Goal: Transaction & Acquisition: Book appointment/travel/reservation

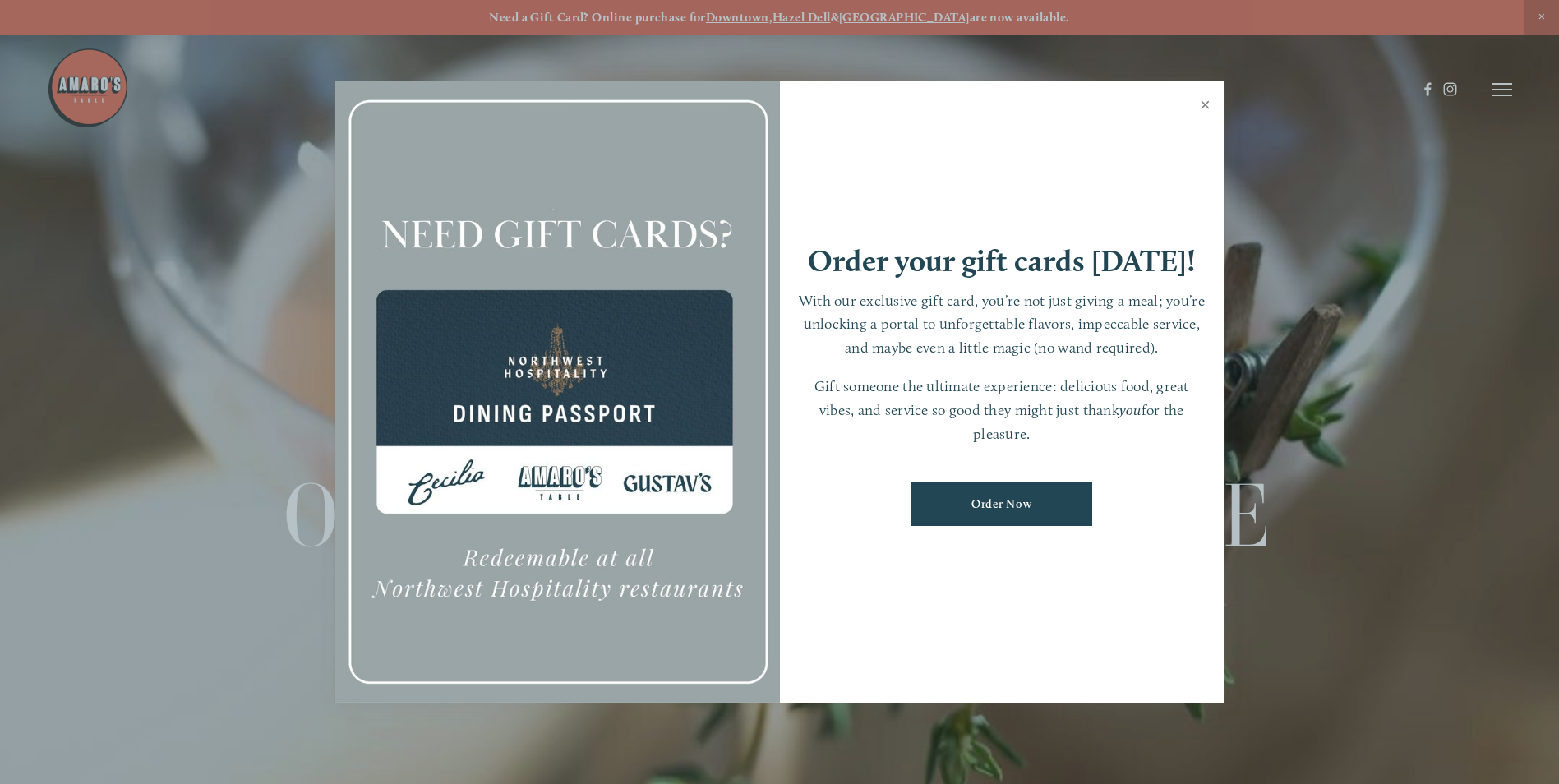
click at [1205, 105] on link "Close" at bounding box center [1205, 107] width 32 height 46
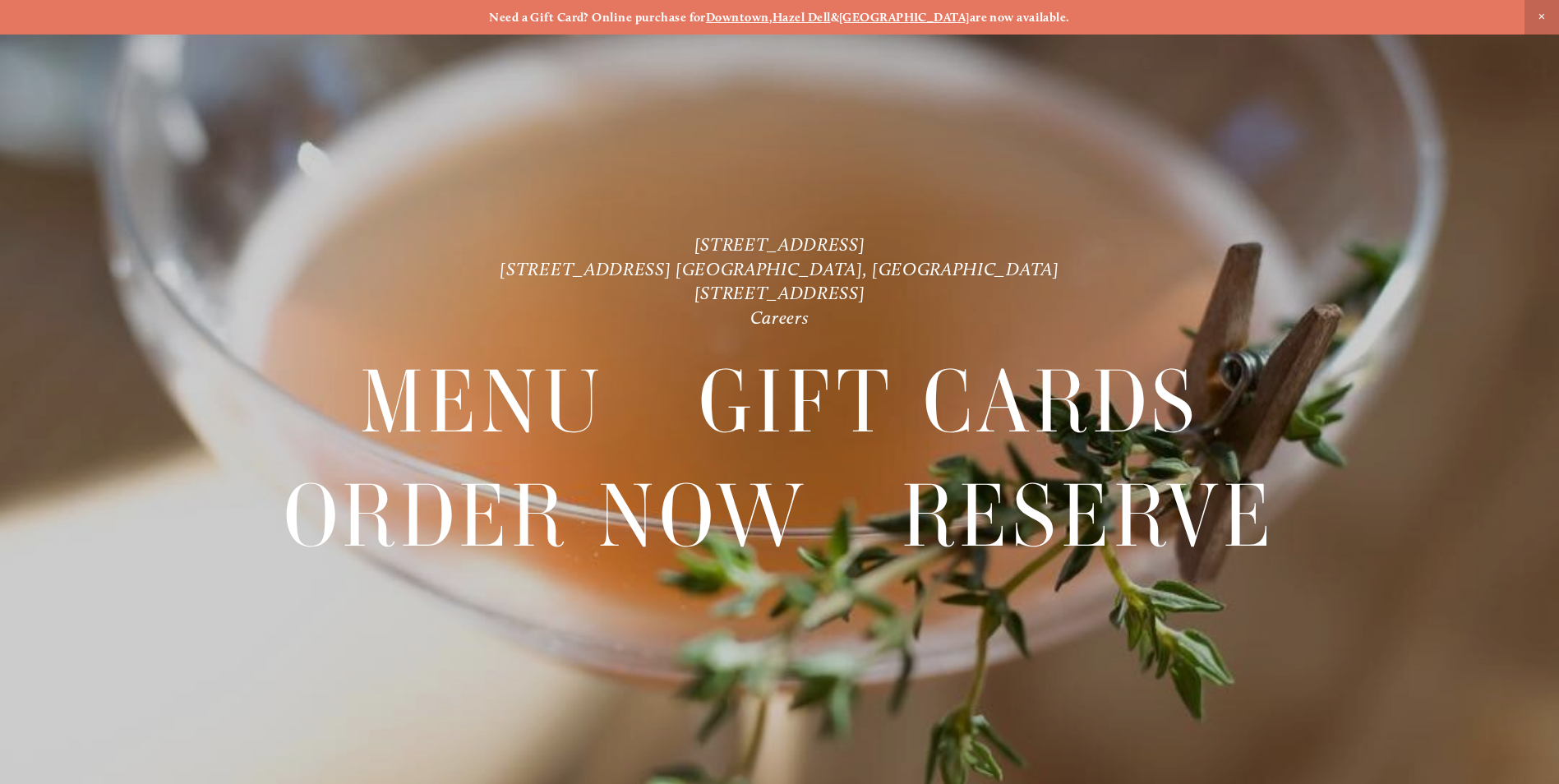
scroll to position [35, 0]
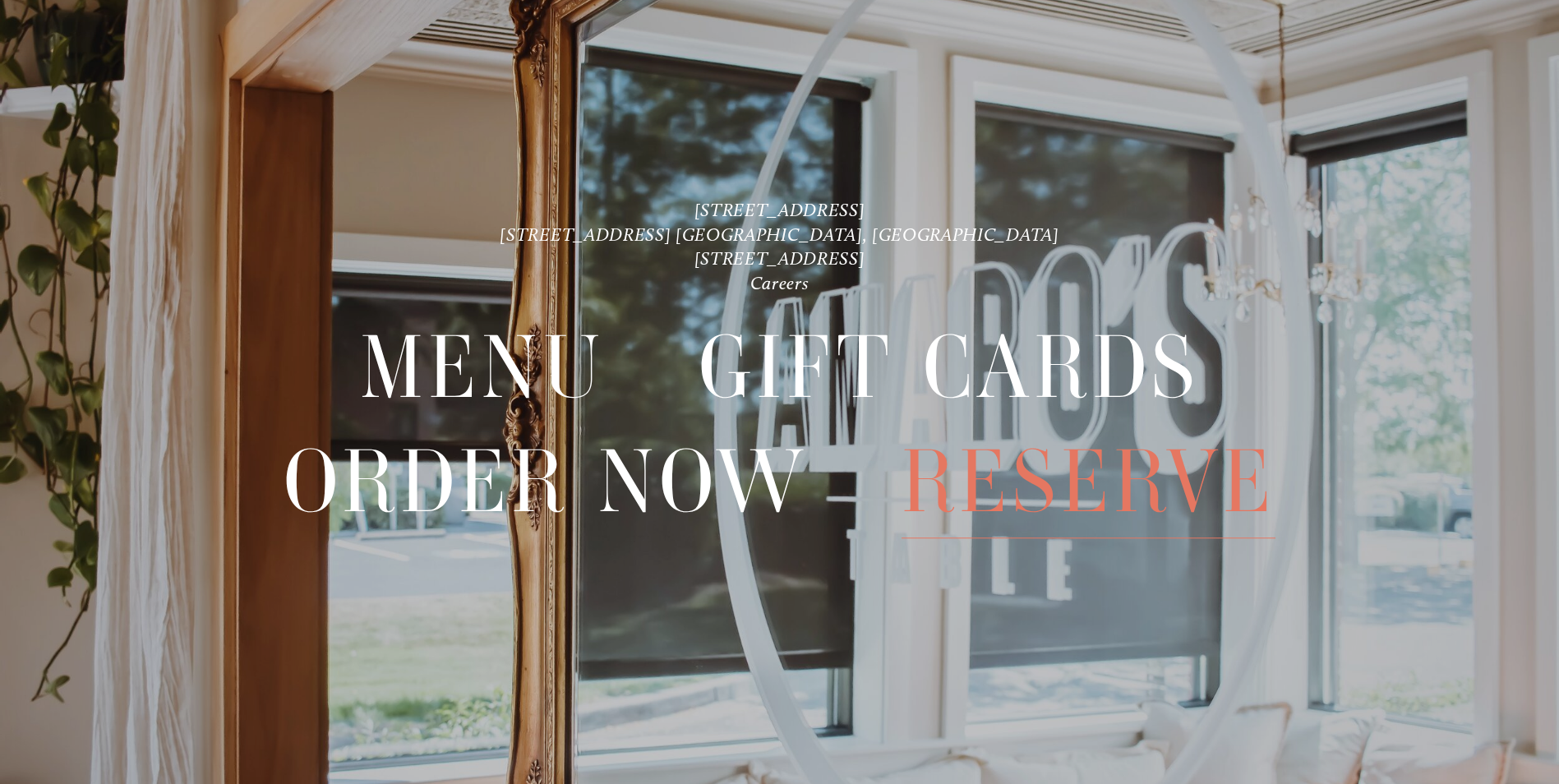
click at [1151, 504] on span "Reserve" at bounding box center [1088, 481] width 374 height 112
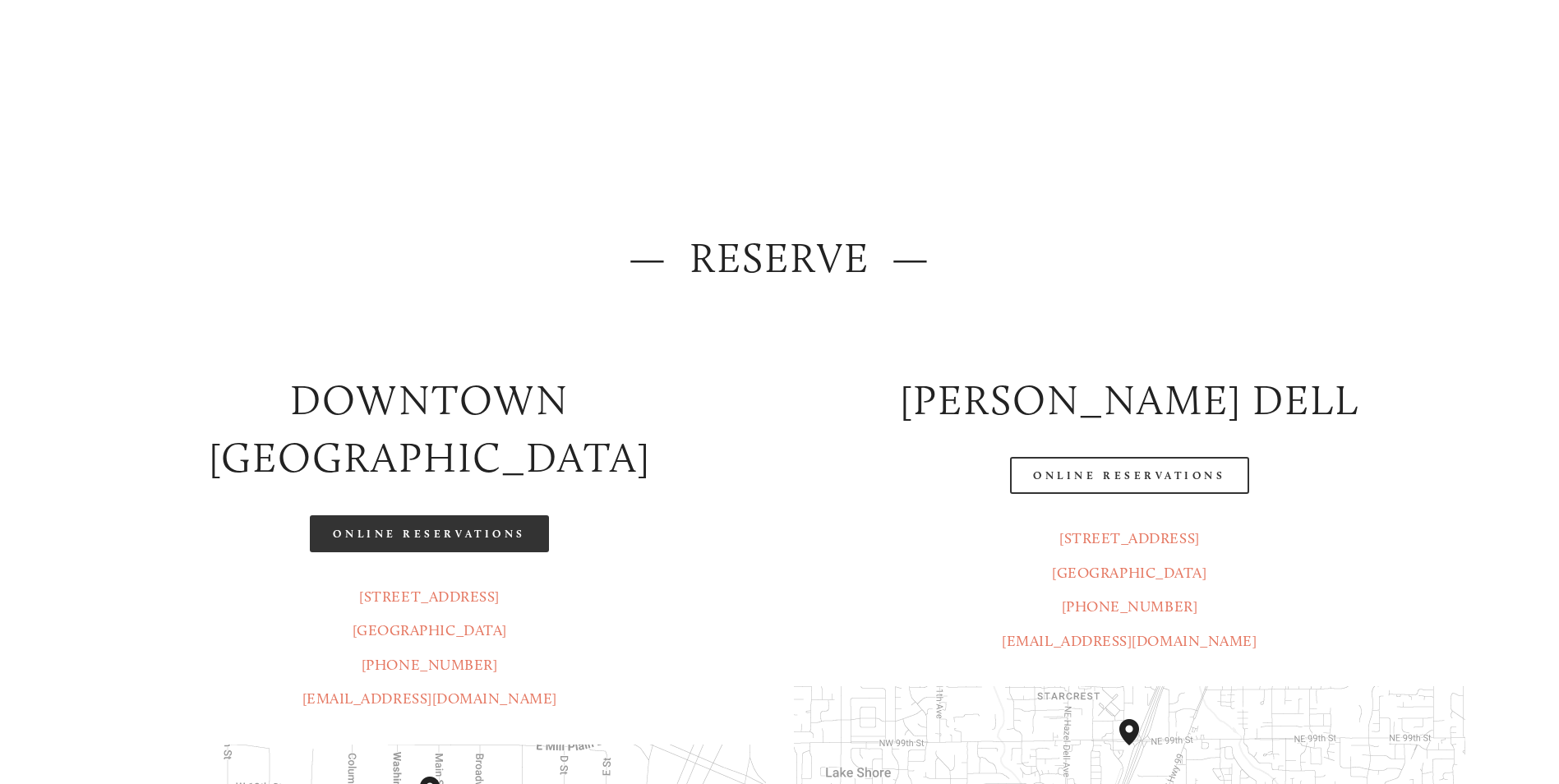
scroll to position [82, 0]
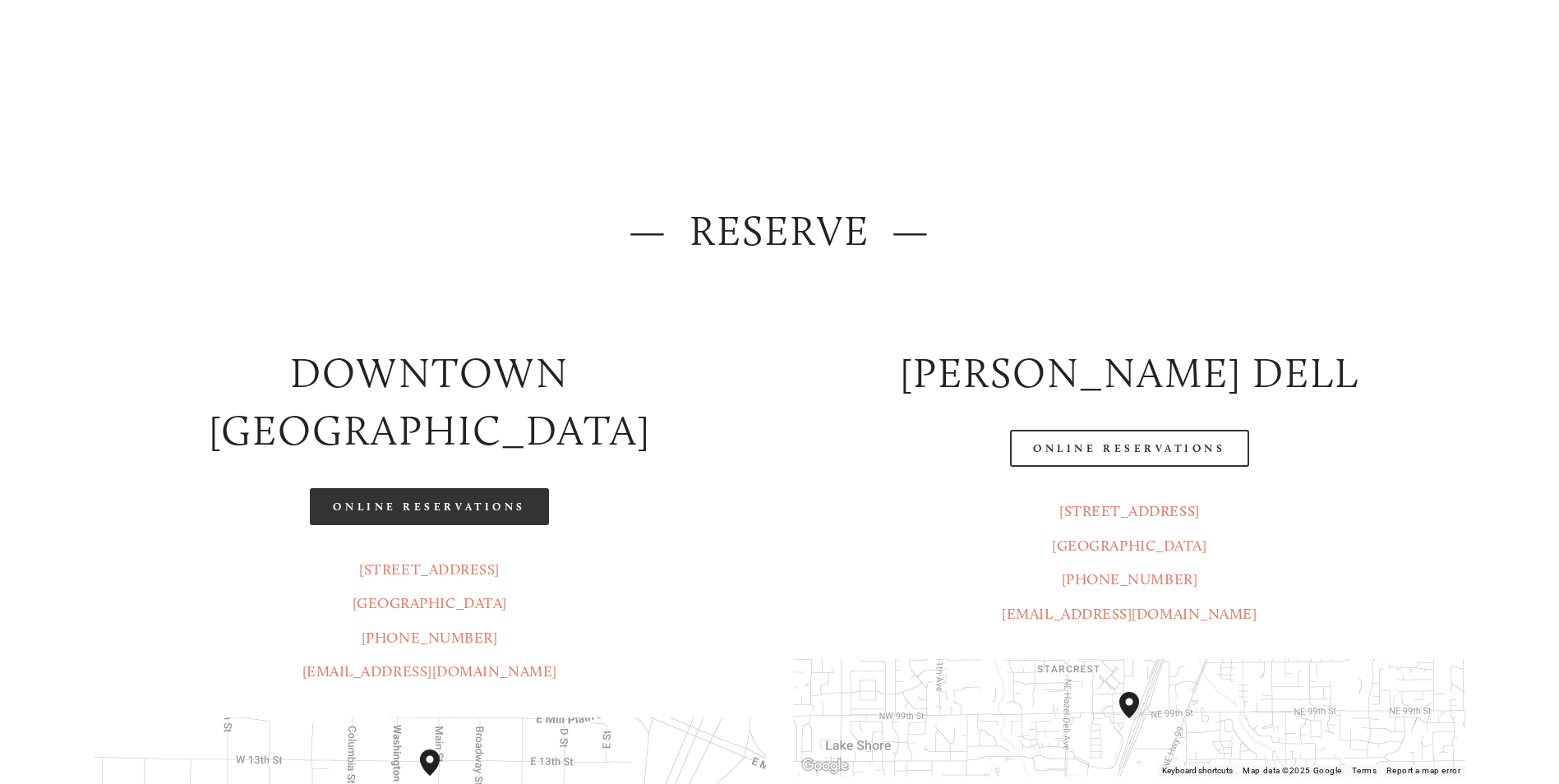
click at [468, 488] on link "Online Reservations" at bounding box center [428, 506] width 239 height 37
